Goal: Task Accomplishment & Management: Manage account settings

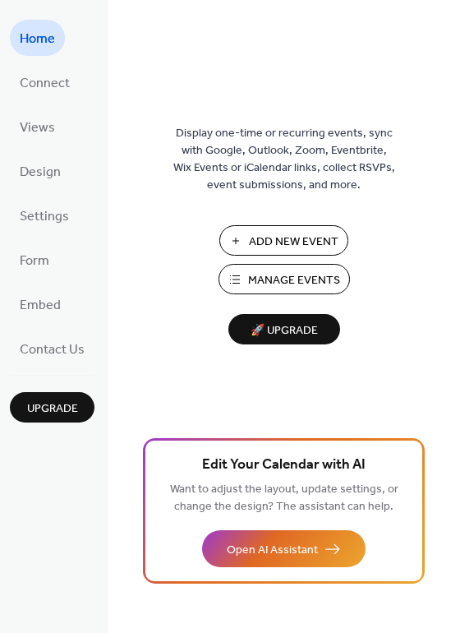
click at [265, 274] on span "Manage Events" at bounding box center [294, 280] width 92 height 17
click at [307, 267] on button "Manage Events" at bounding box center [284, 279] width 131 height 30
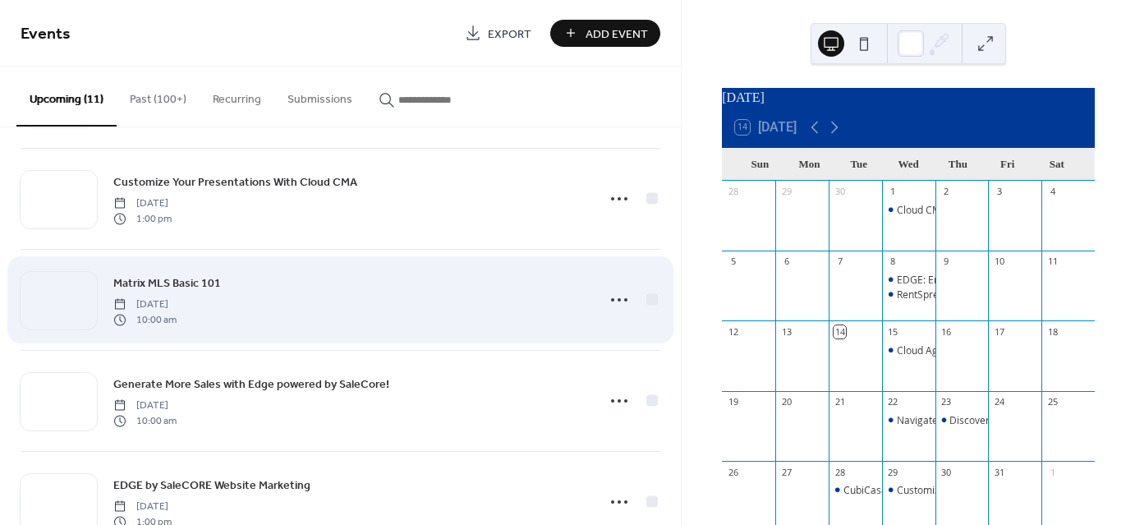
scroll to position [411, 0]
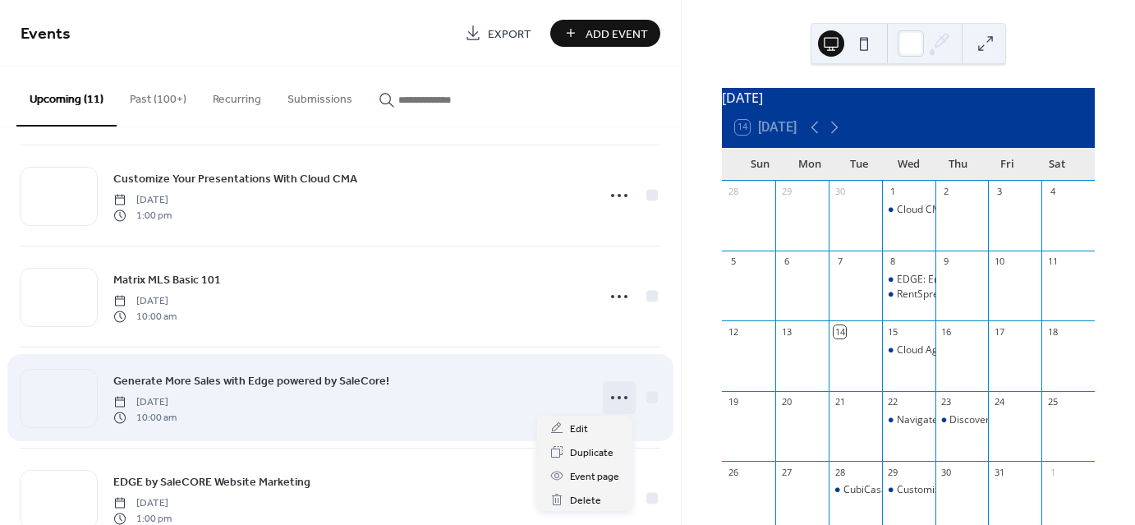
click at [617, 395] on icon at bounding box center [619, 397] width 26 height 26
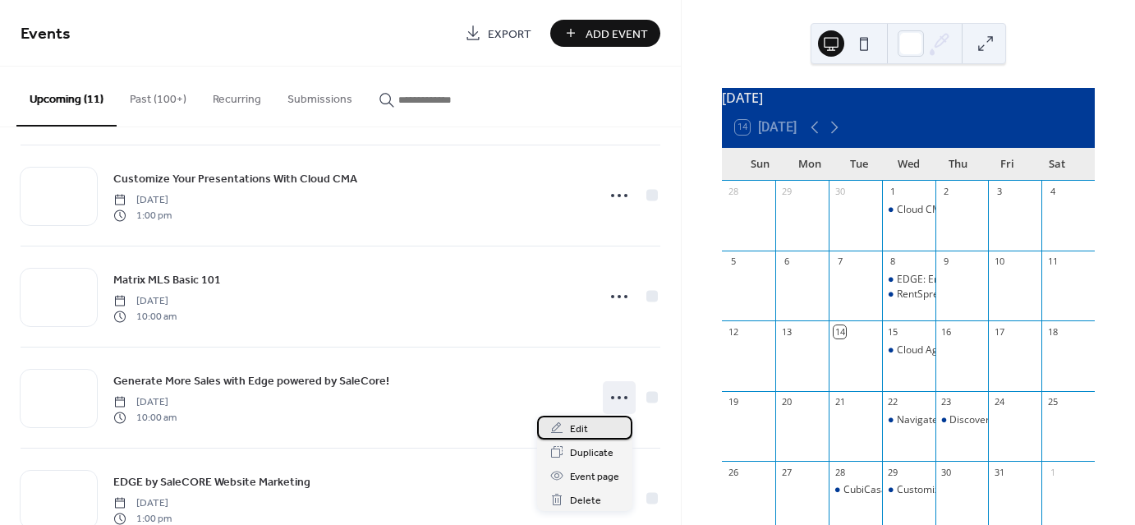
click at [587, 429] on div "Edit" at bounding box center [584, 428] width 95 height 24
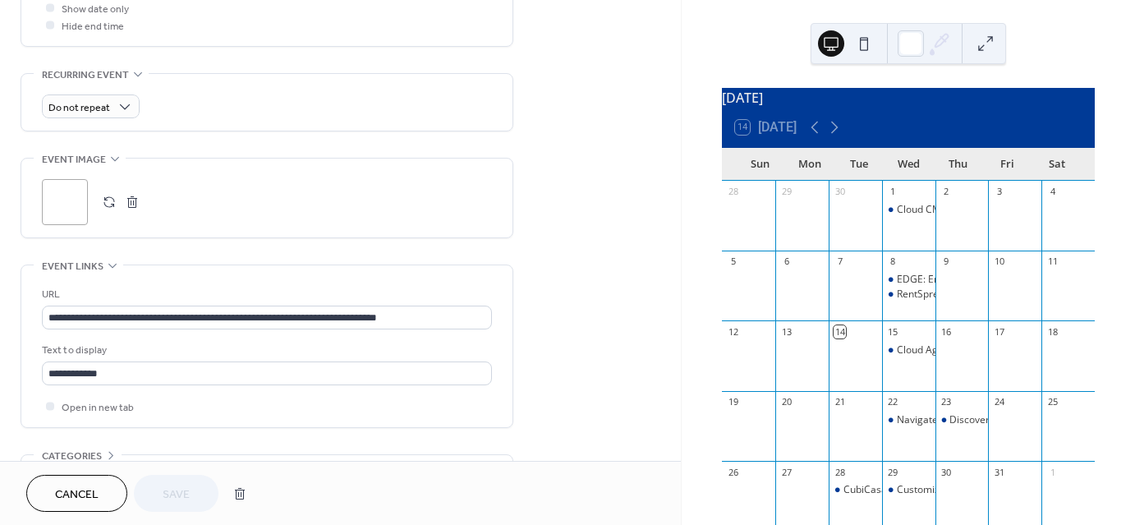
scroll to position [657, 0]
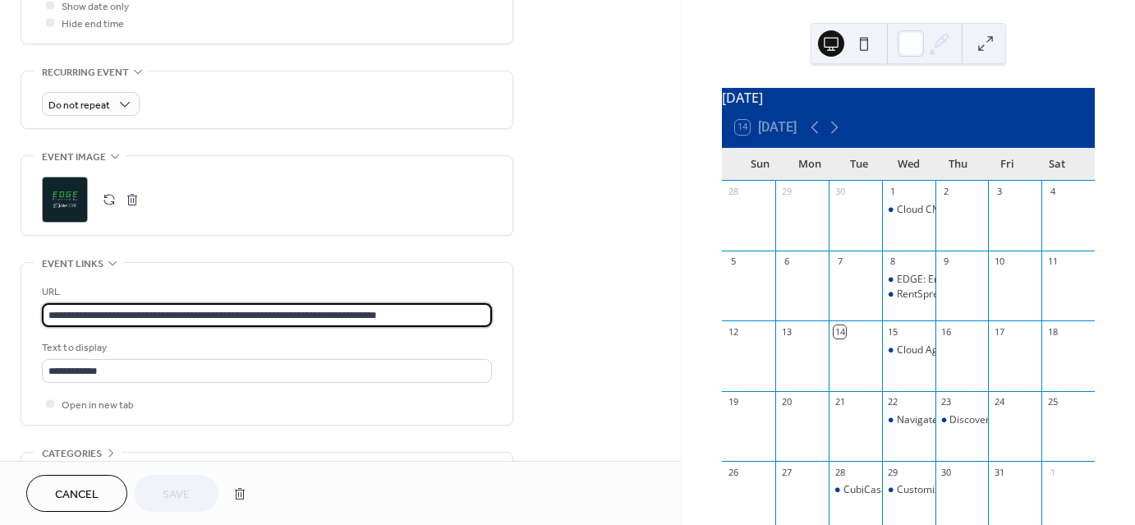
drag, startPoint x: 463, startPoint y: 314, endPoint x: -7, endPoint y: 301, distance: 470.1
click at [0, 301] on html "**********" at bounding box center [567, 262] width 1135 height 525
paste input "text"
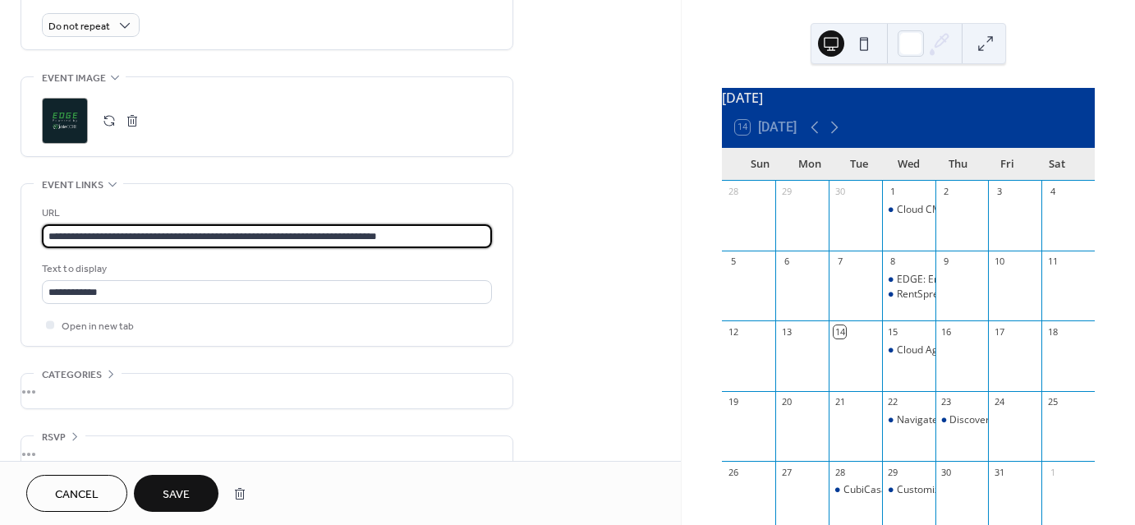
scroll to position [739, 0]
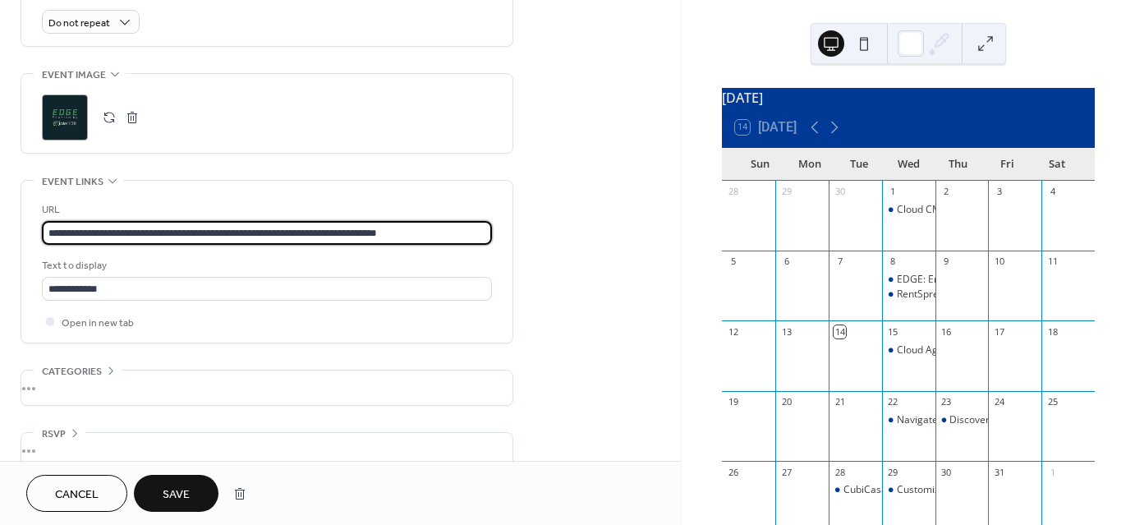
type input "**********"
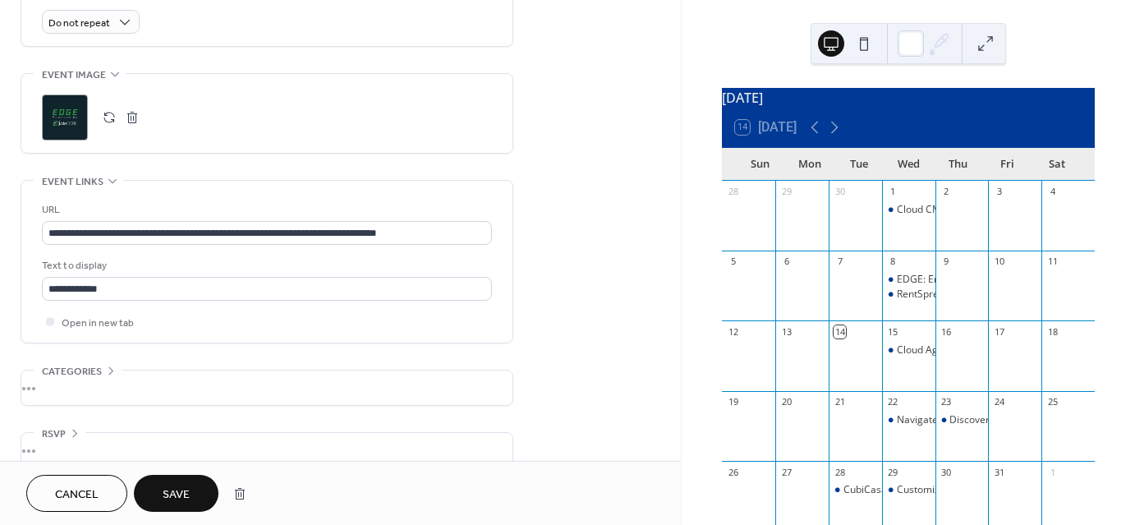
click at [179, 499] on span "Save" at bounding box center [176, 494] width 27 height 17
